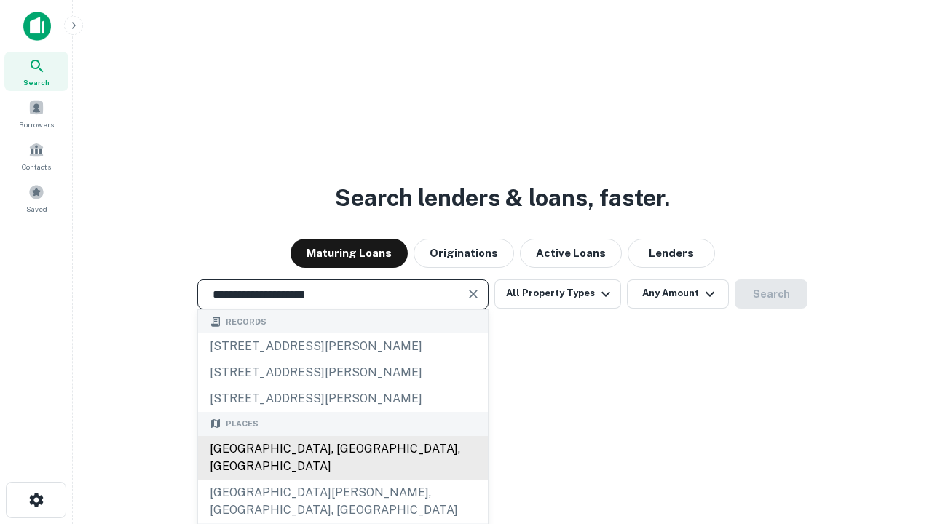
click at [342, 480] on div "Santa Monica, CA, USA" at bounding box center [343, 458] width 290 height 44
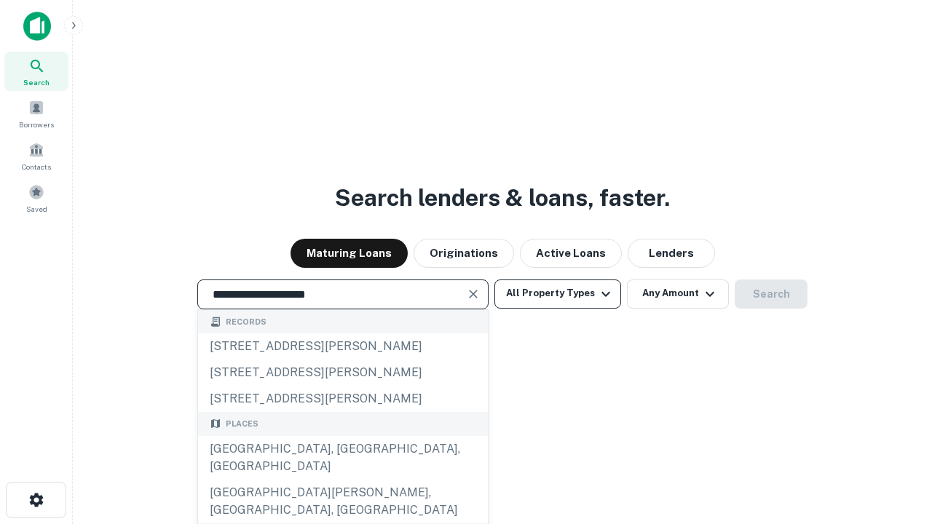
type input "**********"
click at [557, 293] on button "All Property Types" at bounding box center [557, 293] width 127 height 29
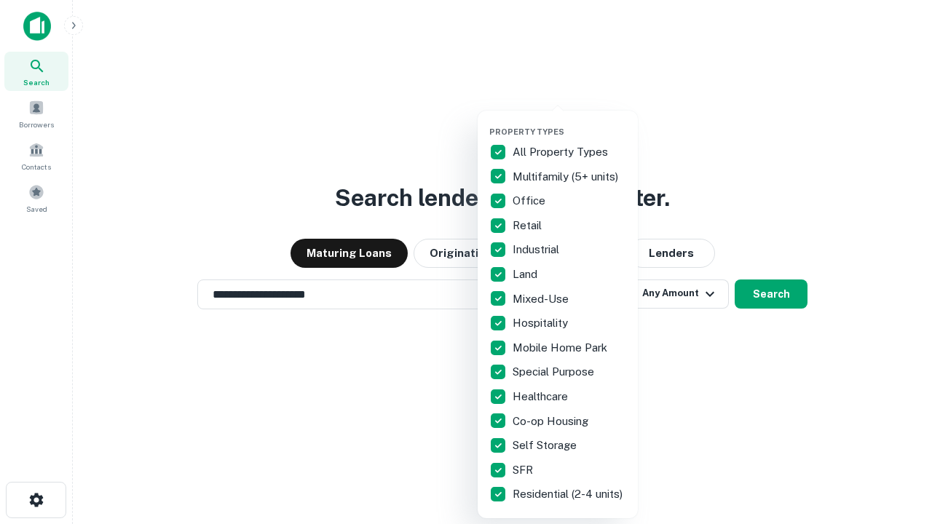
click at [569, 122] on button "button" at bounding box center [569, 122] width 160 height 1
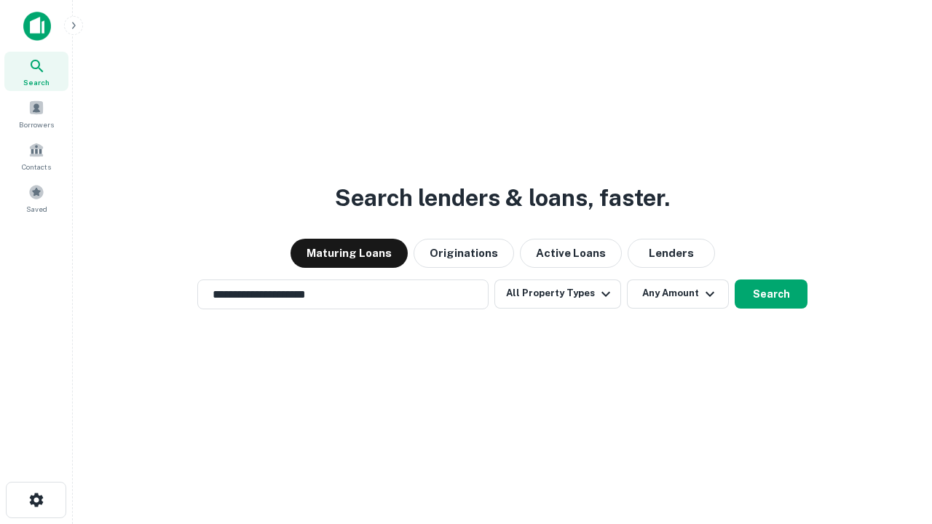
scroll to position [23, 0]
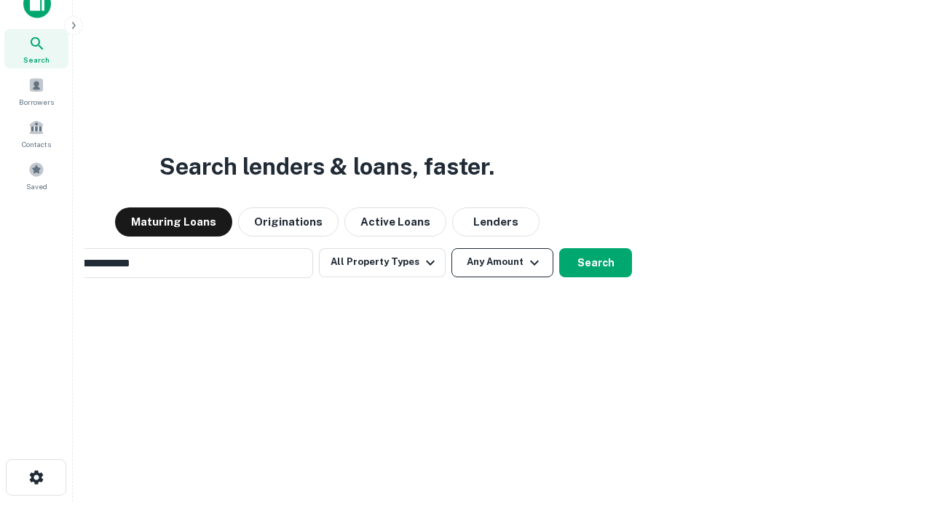
click at [451, 248] on button "Any Amount" at bounding box center [502, 262] width 102 height 29
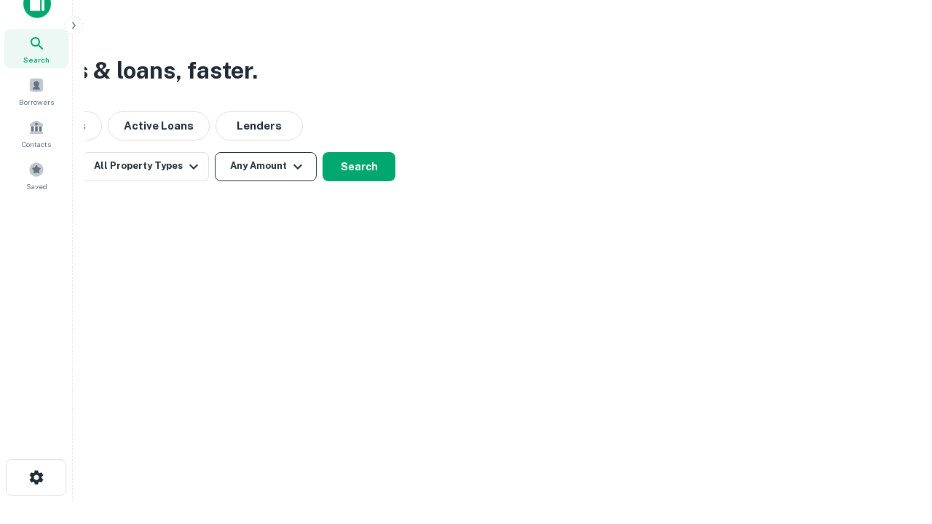
scroll to position [23, 0]
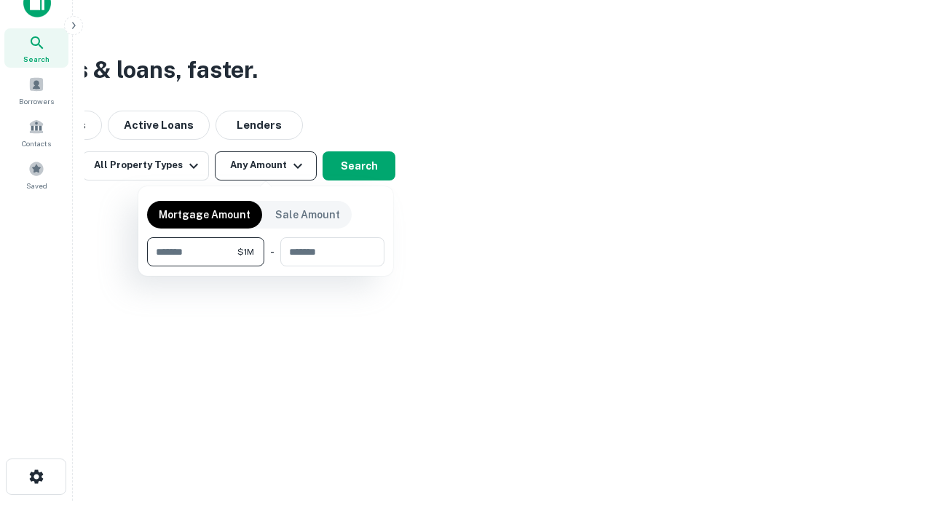
type input "*******"
click at [266, 266] on button "button" at bounding box center [265, 266] width 237 height 1
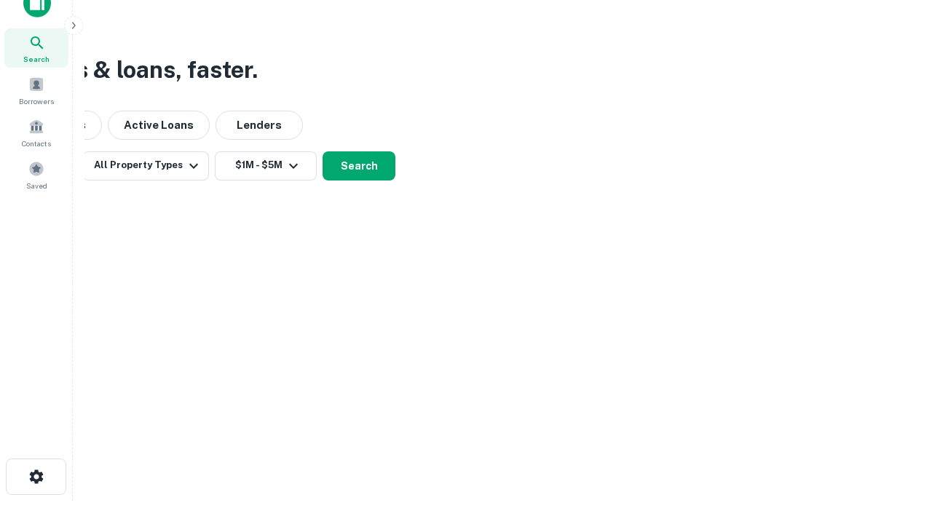
scroll to position [9, 269]
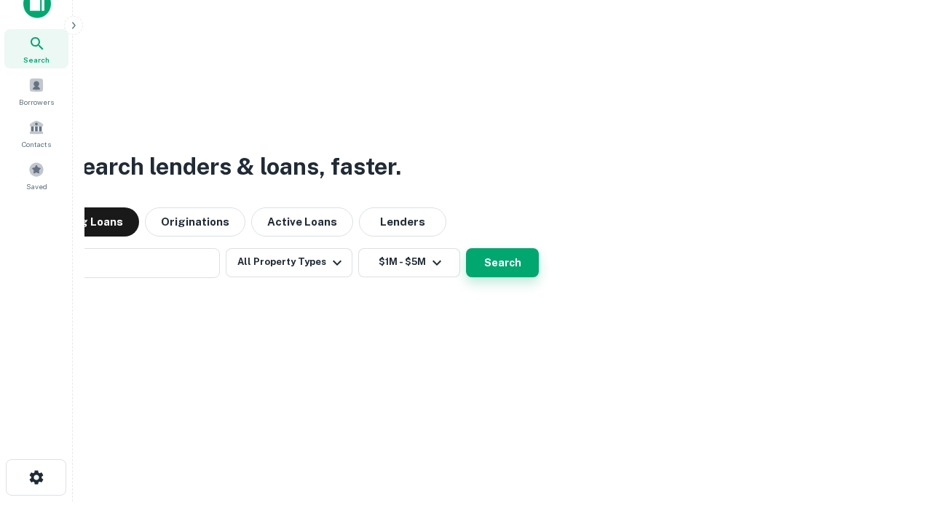
click at [466, 248] on button "Search" at bounding box center [502, 262] width 73 height 29
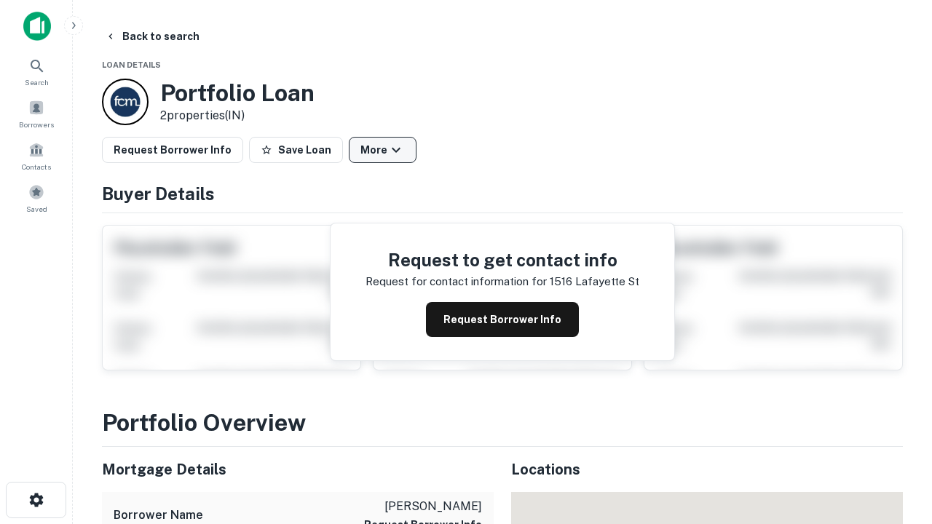
click at [382, 150] on button "More" at bounding box center [383, 150] width 68 height 26
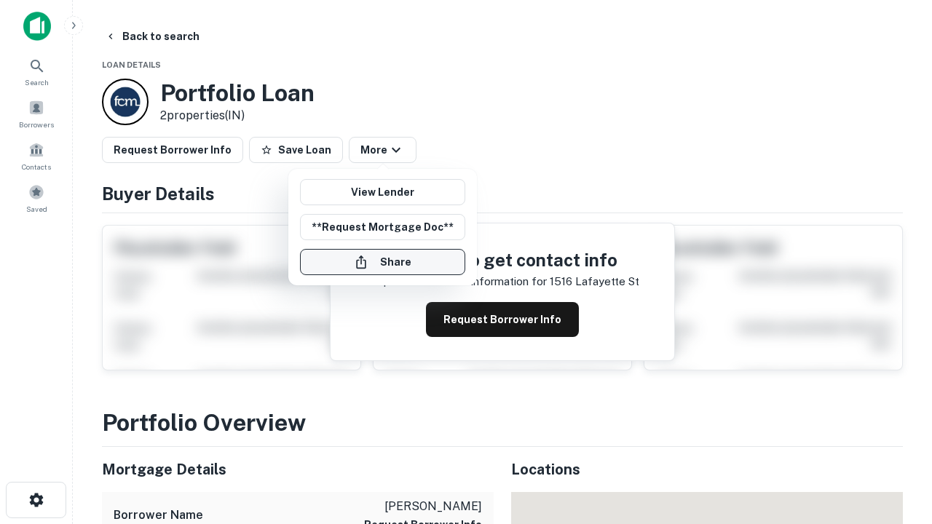
click at [382, 262] on button "Share" at bounding box center [382, 262] width 165 height 26
